Goal: Task Accomplishment & Management: Complete application form

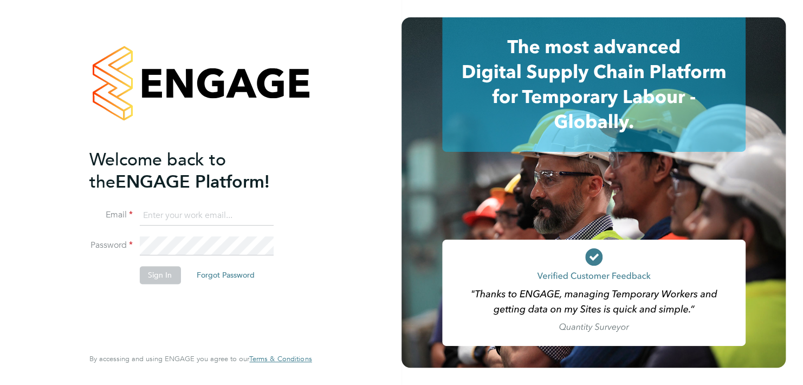
type input "mihai.balan@cpplc.com"
click at [154, 276] on button "Sign In" at bounding box center [159, 274] width 41 height 17
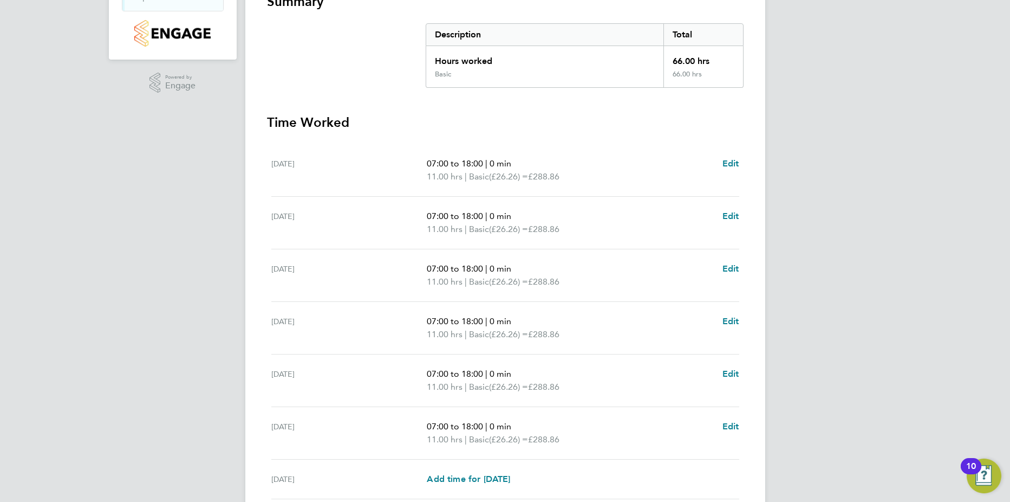
scroll to position [86, 0]
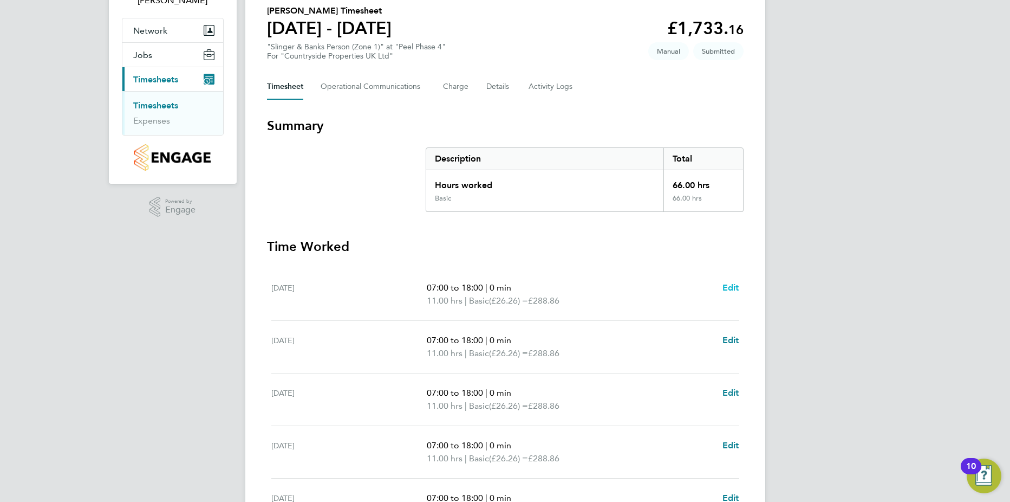
click at [644, 275] on span "Edit" at bounding box center [731, 287] width 17 height 10
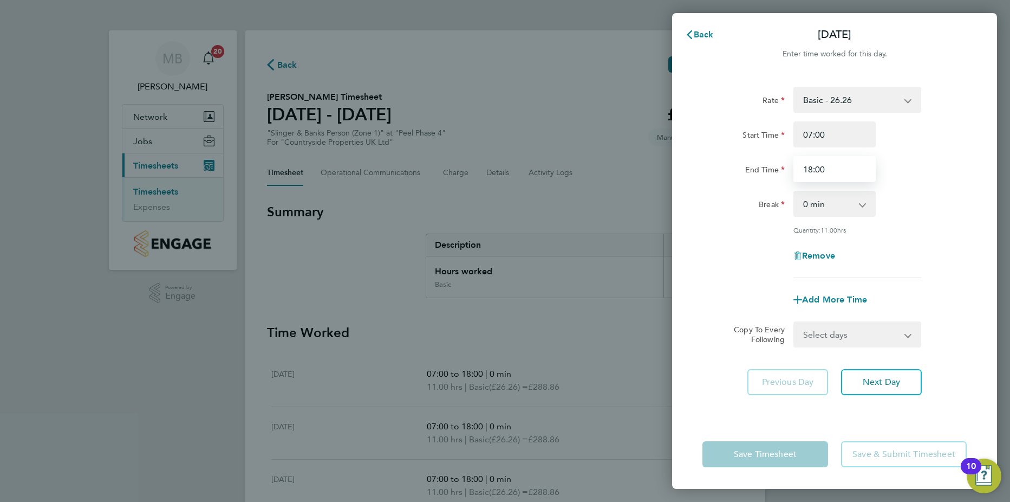
click at [644, 168] on input "18:00" at bounding box center [835, 169] width 82 height 26
type input "16:00"
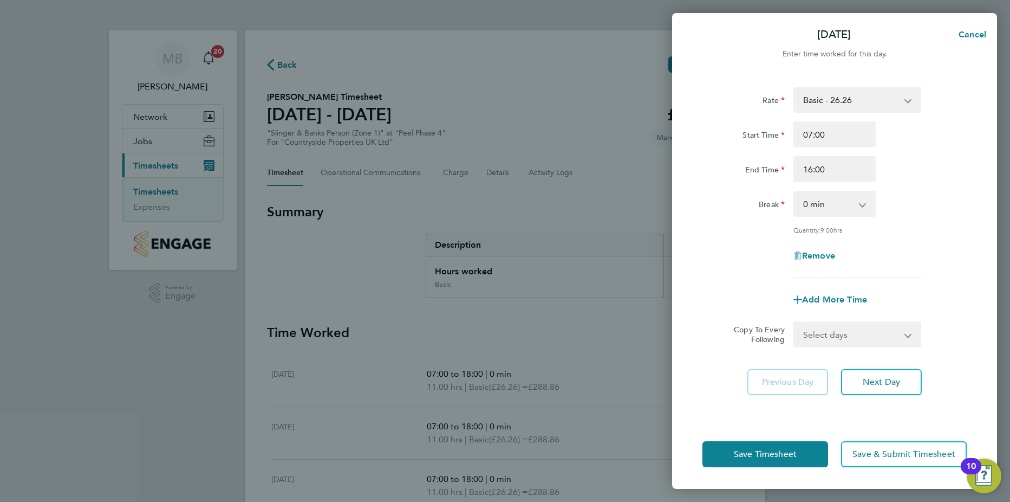
click at [644, 224] on div "Rate Basic - 26.26 Start Time 07:00 End Time 16:00 Break 0 min 15 min 30 min 45…" at bounding box center [835, 182] width 264 height 191
click at [644, 275] on span "Next Day" at bounding box center [881, 382] width 37 height 11
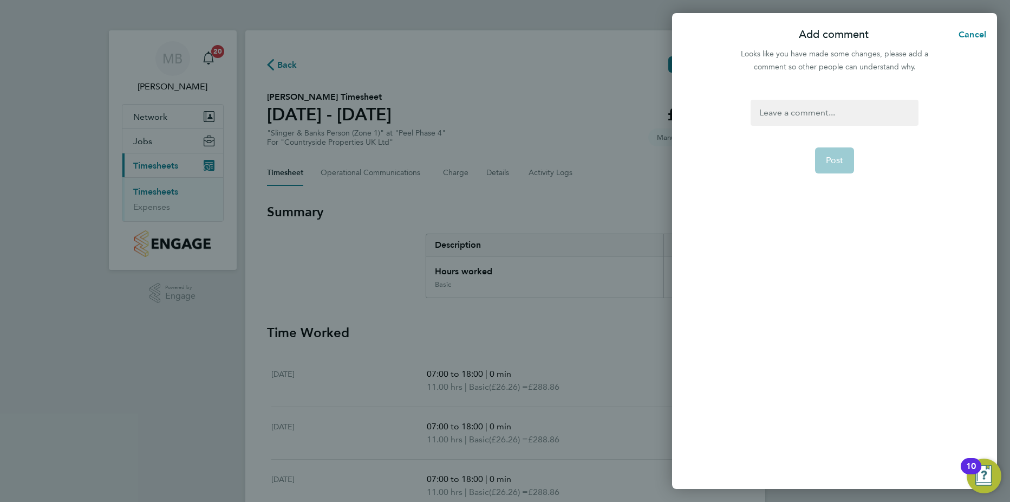
click at [644, 119] on div at bounding box center [834, 113] width 167 height 26
click at [644, 159] on span "Post" at bounding box center [835, 160] width 18 height 11
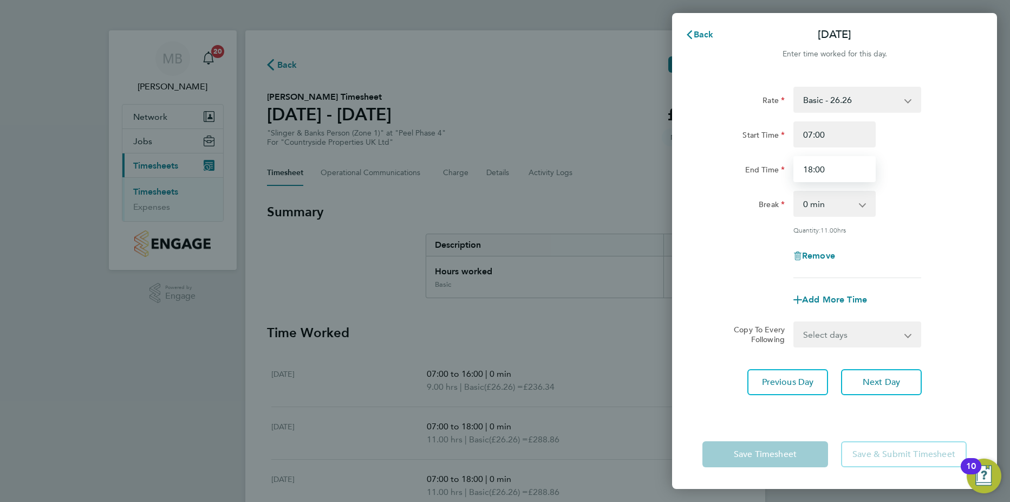
click at [644, 169] on input "18:00" at bounding box center [835, 169] width 82 height 26
type input "16:00"
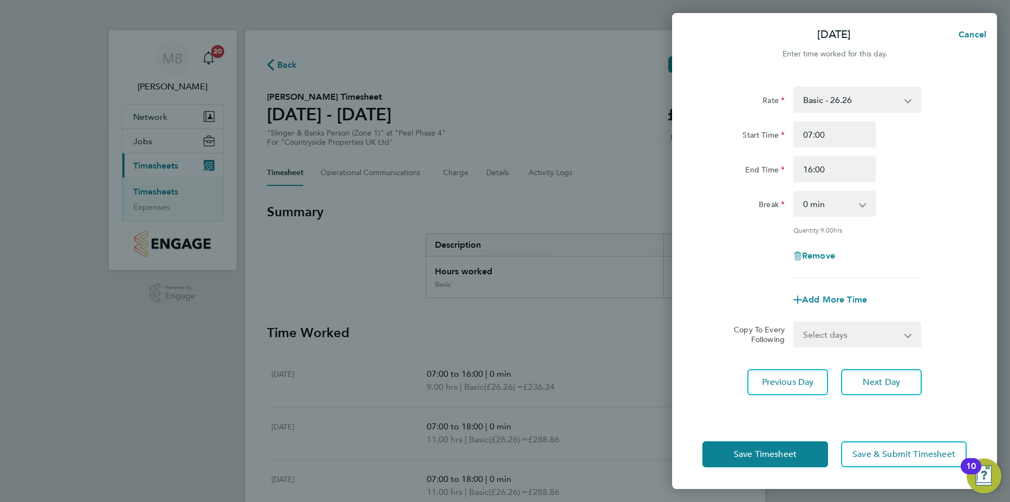
click at [644, 188] on div "Rate Basic - 26.26 Start Time 07:00 End Time 16:00 Break 0 min 15 min 30 min 45…" at bounding box center [835, 182] width 264 height 191
drag, startPoint x: 890, startPoint y: 381, endPoint x: 893, endPoint y: 320, distance: 61.9
click at [644, 275] on span "Next Day" at bounding box center [881, 382] width 37 height 11
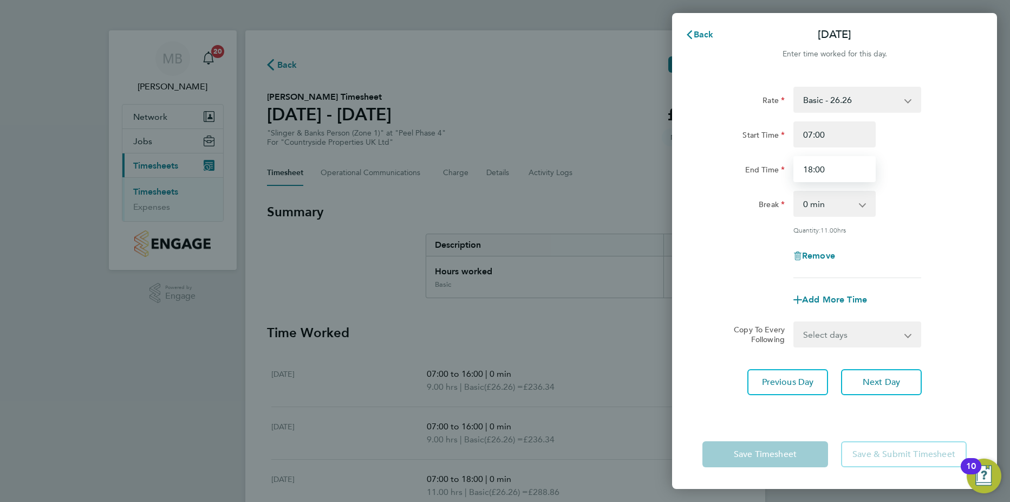
drag, startPoint x: 812, startPoint y: 170, endPoint x: 820, endPoint y: 168, distance: 8.8
click at [644, 169] on input "18:00" at bounding box center [835, 169] width 82 height 26
type input "16:00"
click at [644, 183] on div "Rate Basic - 26.26 Start Time 07:00 End Time 16:00 Break 0 min 15 min 30 min 45…" at bounding box center [835, 182] width 264 height 191
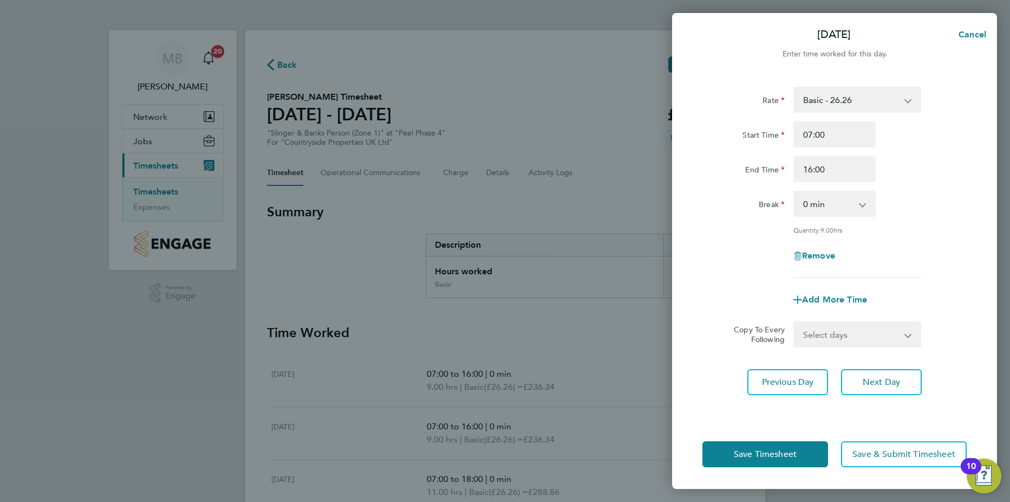
click at [644, 218] on div "Rate Basic - 26.26 Start Time 07:00 End Time 16:00 Break 0 min 15 min 30 min 45…" at bounding box center [834, 247] width 325 height 346
click at [644, 275] on span "Next Day" at bounding box center [881, 382] width 37 height 11
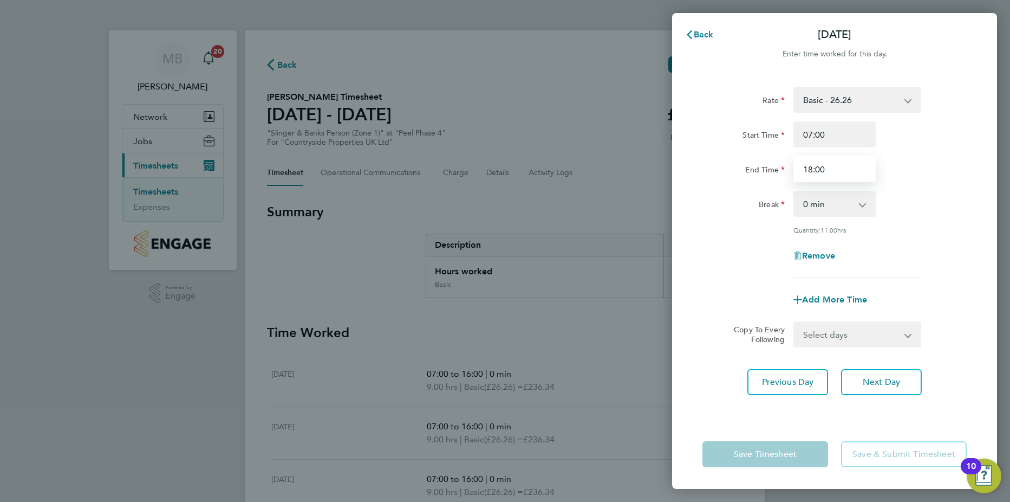
click at [644, 170] on input "18:00" at bounding box center [835, 169] width 82 height 26
type input "16:00"
click at [644, 185] on div "Rate Basic - 26.26 Start Time 07:00 End Time 16:00 Break 0 min 15 min 30 min 45…" at bounding box center [834, 247] width 325 height 346
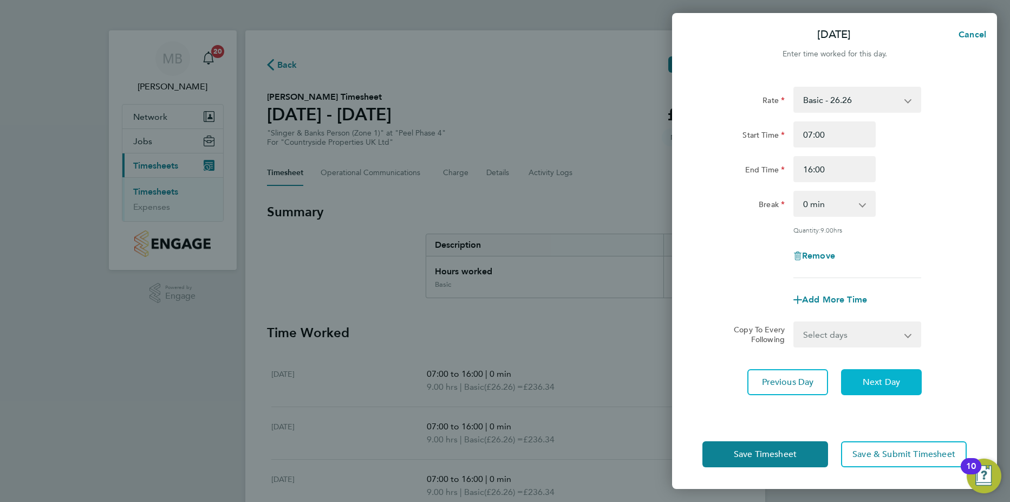
click at [644, 275] on span "Next Day" at bounding box center [881, 382] width 37 height 11
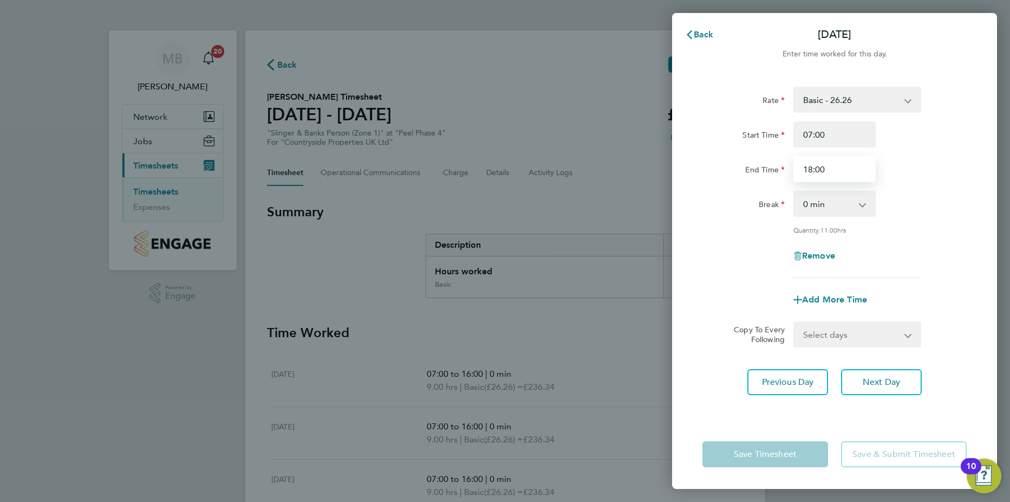
click at [644, 168] on input "18:00" at bounding box center [835, 169] width 82 height 26
type input "16:00"
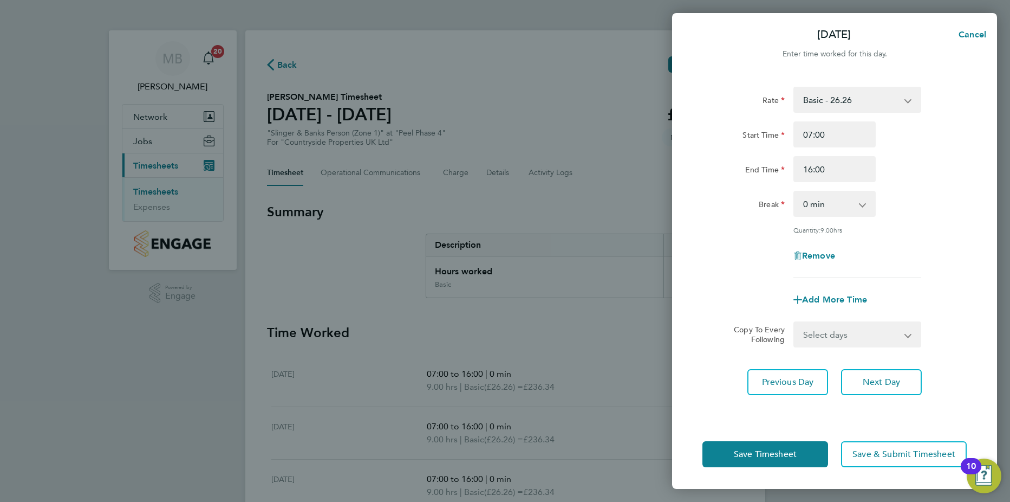
click at [644, 224] on div "Rate Basic - 26.26 Start Time 07:00 End Time 16:00 Break 0 min 15 min 30 min 45…" at bounding box center [835, 182] width 264 height 191
click at [644, 275] on span "Next Day" at bounding box center [881, 382] width 37 height 11
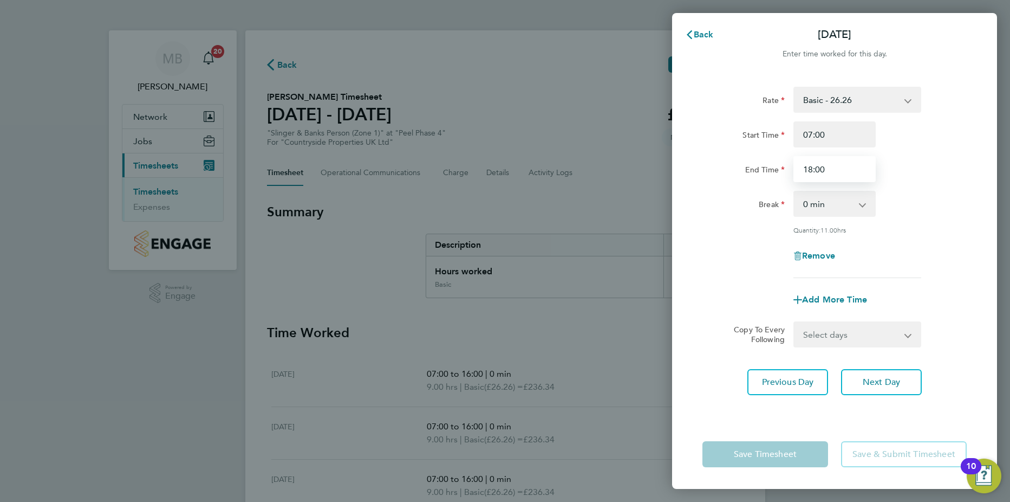
click at [644, 168] on input "18:00" at bounding box center [835, 169] width 82 height 26
type input "16:00"
click at [644, 221] on div "Rate Basic - 26.26 Start Time 07:00 End Time 16:00 Break 0 min 15 min 30 min 45…" at bounding box center [835, 182] width 264 height 191
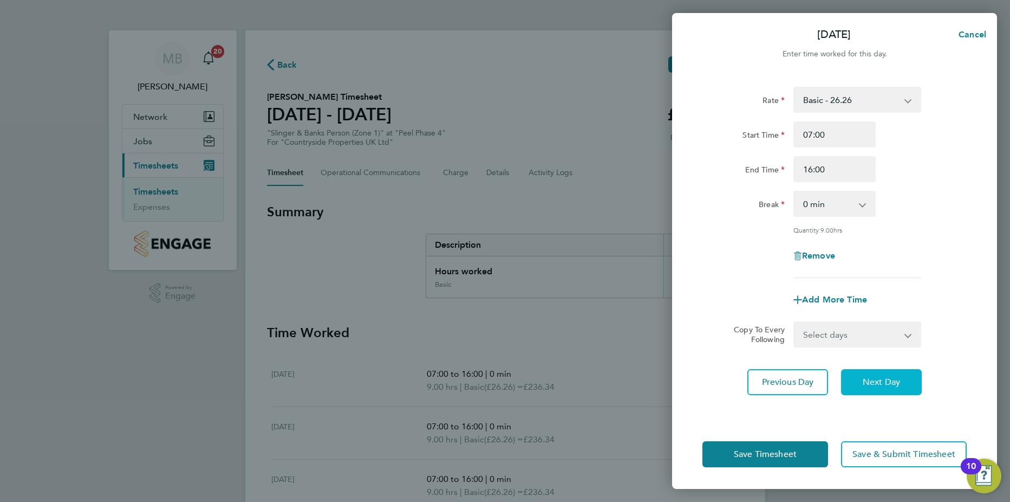
click at [644, 275] on span "Next Day" at bounding box center [881, 382] width 37 height 11
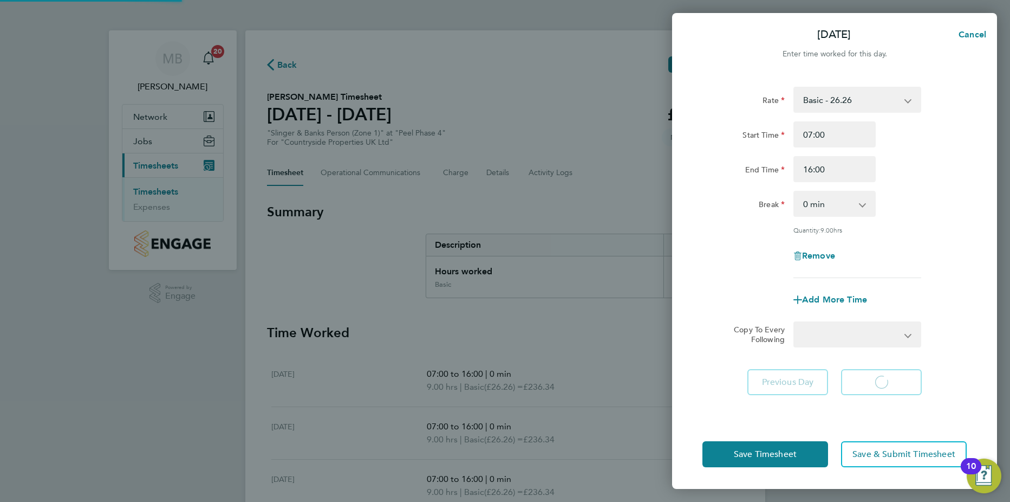
select select "30"
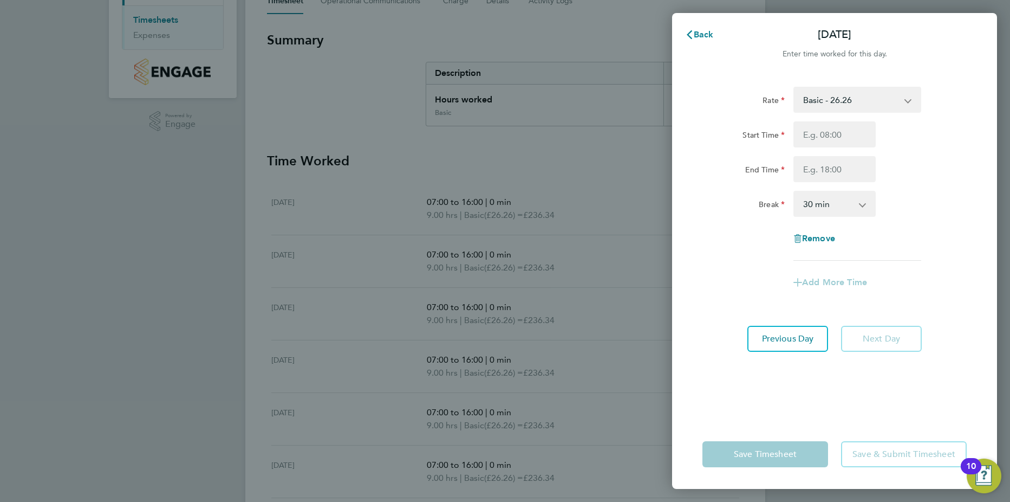
scroll to position [217, 0]
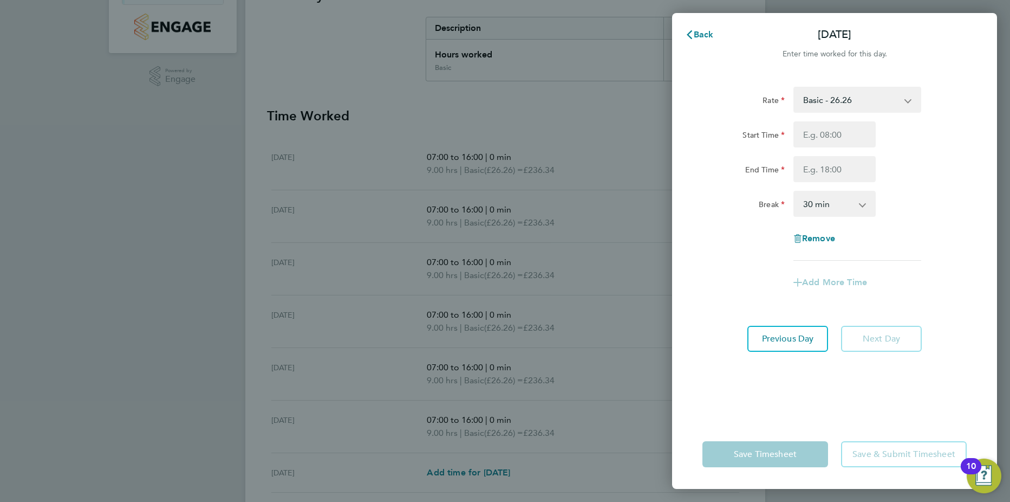
click at [644, 213] on div "Rate Basic - 26.26 Start Time End Time Break 0 min 15 min 30 min 45 min 60 min …" at bounding box center [834, 247] width 325 height 346
click at [644, 29] on span "Back" at bounding box center [704, 34] width 20 height 10
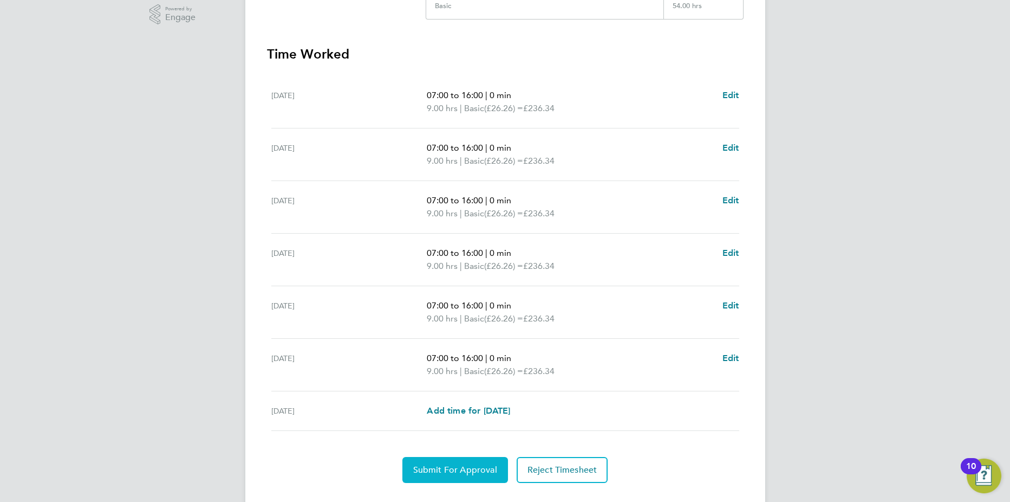
scroll to position [303, 0]
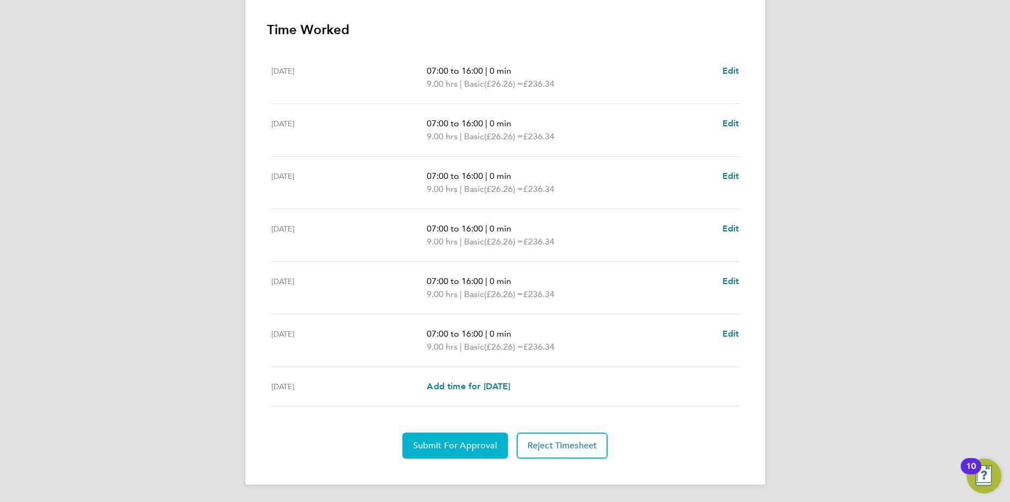
click at [445, 275] on span "Submit For Approval" at bounding box center [455, 445] width 84 height 11
click at [457, 275] on span "Approve Timesheet" at bounding box center [456, 445] width 80 height 11
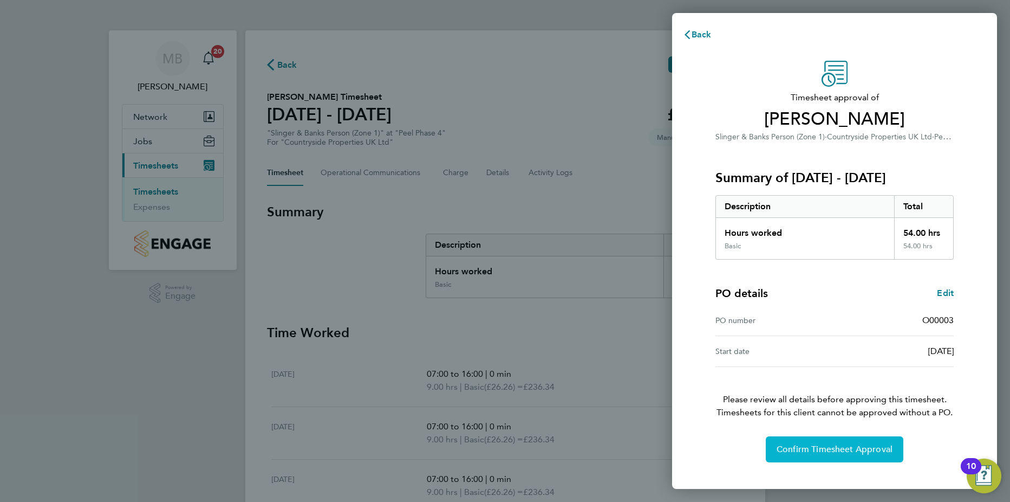
click at [644, 275] on span "Confirm Timesheet Approval" at bounding box center [835, 449] width 116 height 11
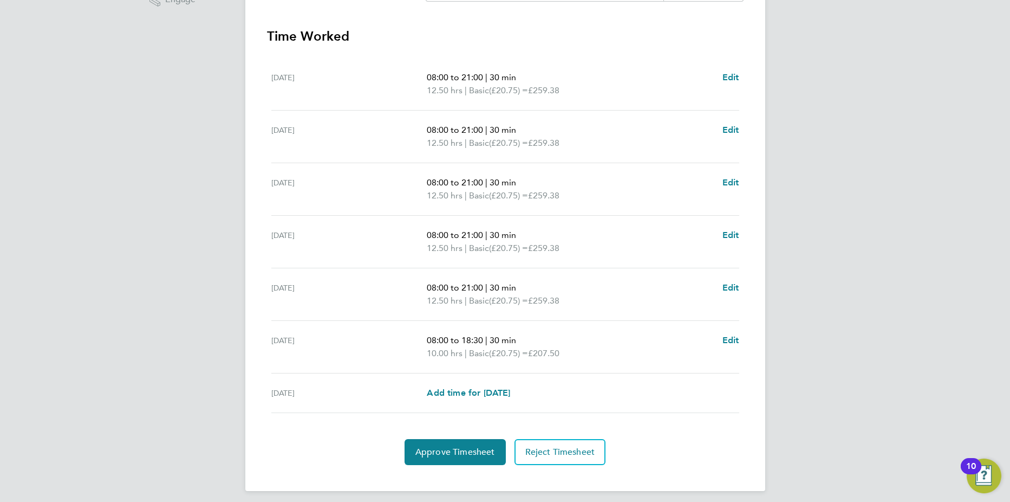
scroll to position [303, 0]
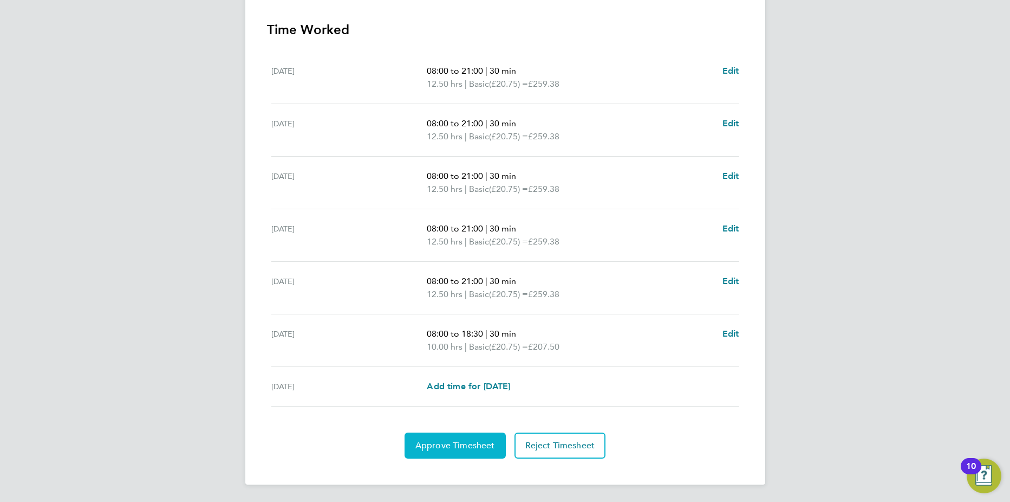
click at [464, 447] on span "Approve Timesheet" at bounding box center [456, 445] width 80 height 11
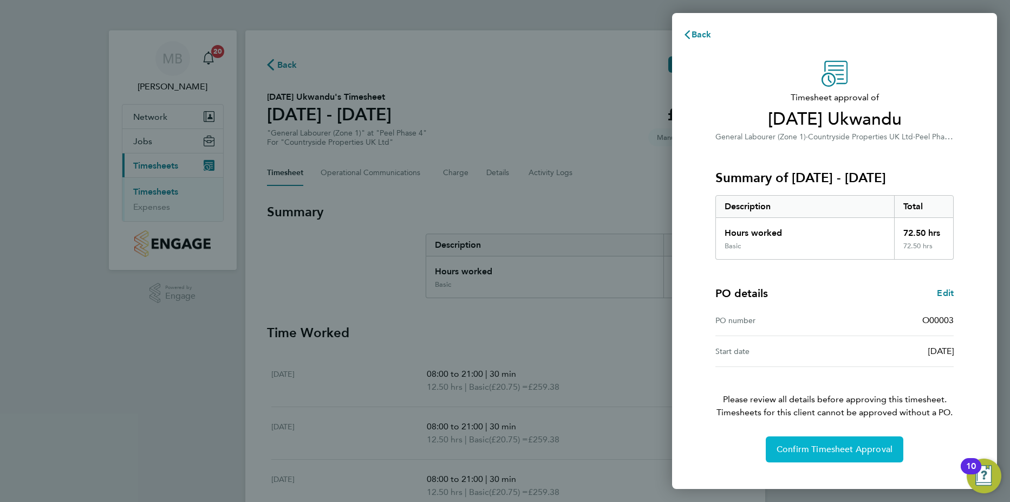
click at [846, 448] on span "Confirm Timesheet Approval" at bounding box center [835, 449] width 116 height 11
